Goal: Find specific page/section: Find specific page/section

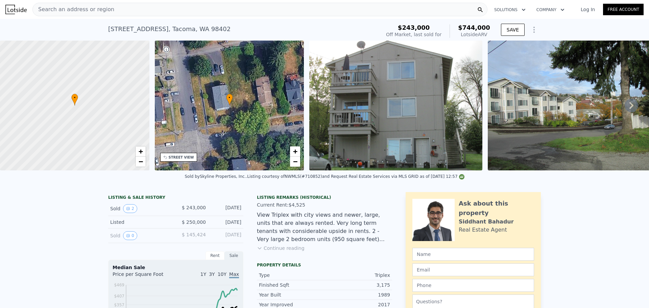
click at [58, 9] on span "Search an address or region" at bounding box center [73, 9] width 81 height 8
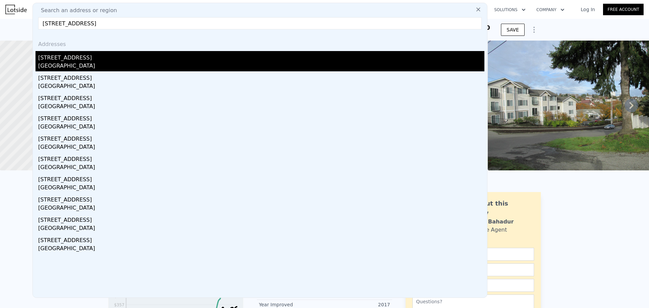
type input "[STREET_ADDRESS]"
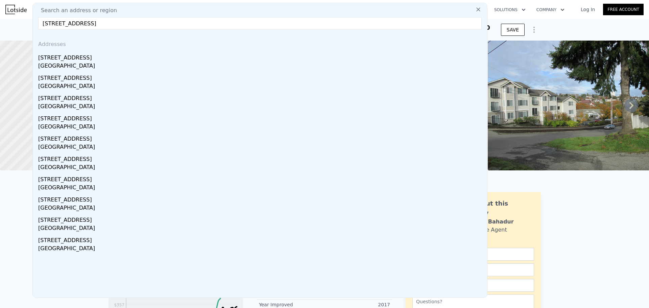
click at [73, 59] on div "[STREET_ADDRESS]" at bounding box center [261, 56] width 446 height 11
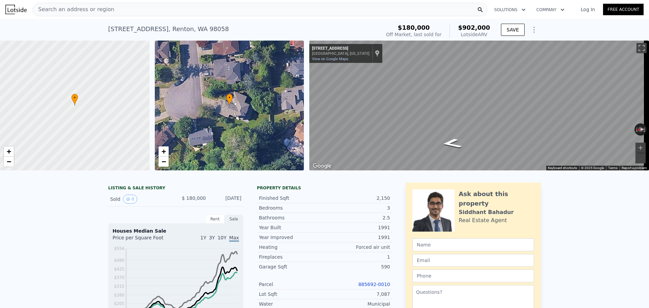
click at [105, 8] on div "Search an address or region" at bounding box center [259, 10] width 455 height 14
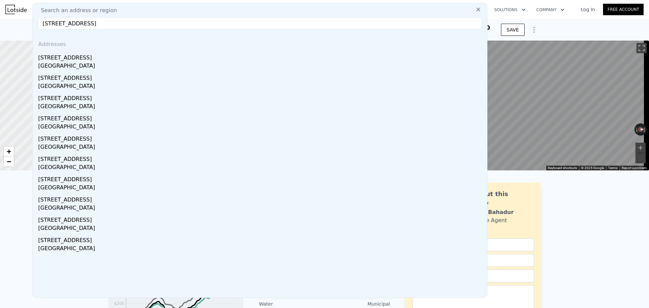
click at [67, 23] on input "[STREET_ADDRESS]" at bounding box center [259, 23] width 443 height 12
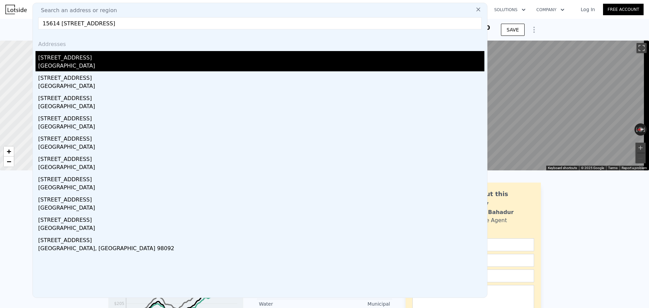
type input "15614 [STREET_ADDRESS]"
click at [79, 60] on div "[STREET_ADDRESS]" at bounding box center [261, 56] width 446 height 11
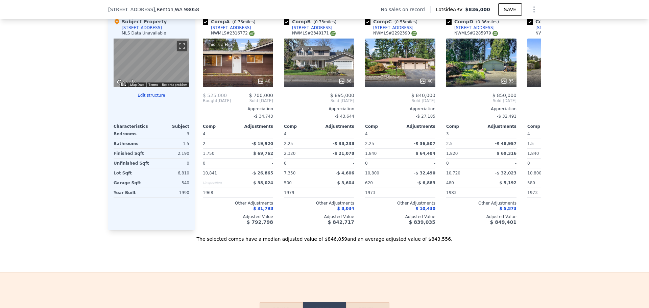
scroll to position [674, 0]
